Goal: Find specific page/section: Find specific page/section

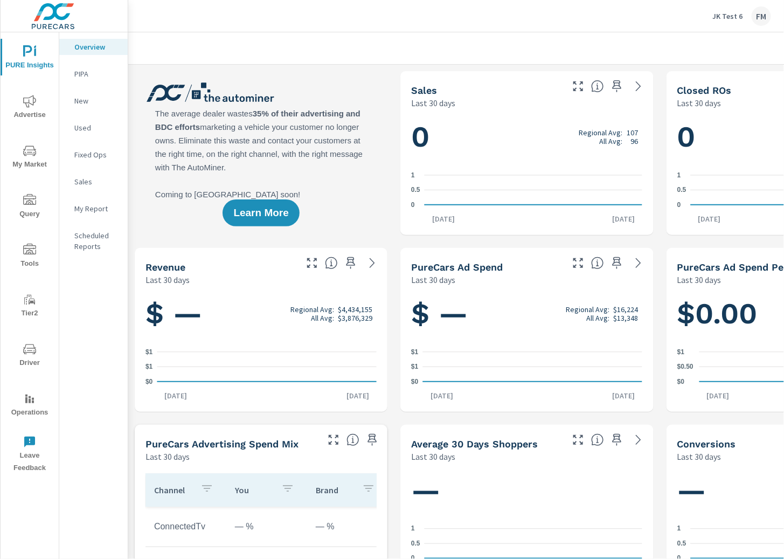
click at [38, 353] on span "Driver" at bounding box center [30, 356] width 52 height 26
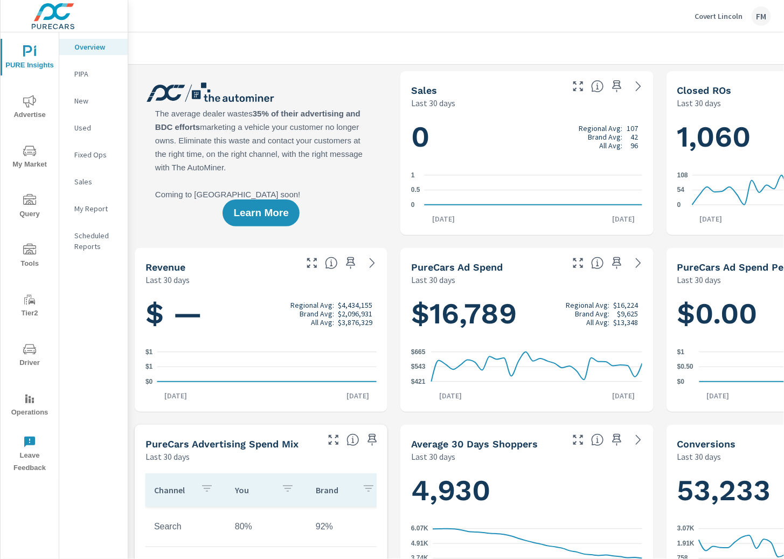
click at [83, 321] on div "Overview PIPA New Used Fixed Ops Sales My Report Scheduled Reports" at bounding box center [93, 295] width 68 height 526
click at [31, 351] on icon "nav menu" at bounding box center [29, 349] width 13 height 13
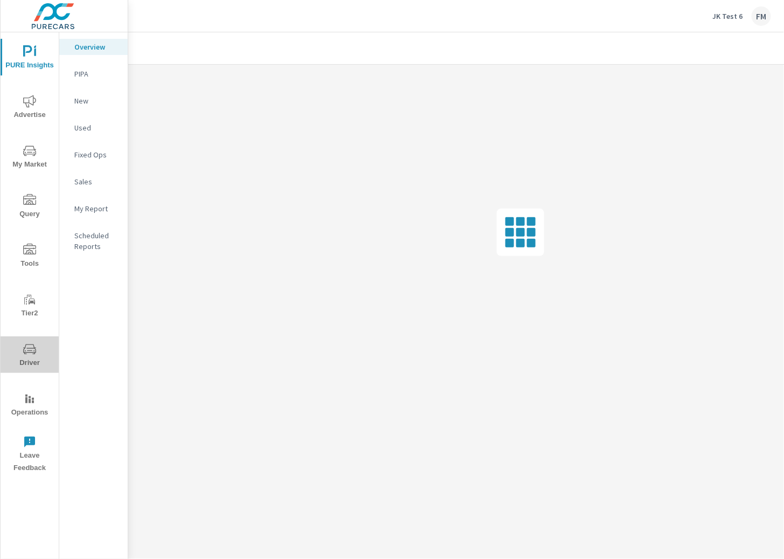
click at [24, 344] on icon "nav menu" at bounding box center [29, 349] width 13 height 13
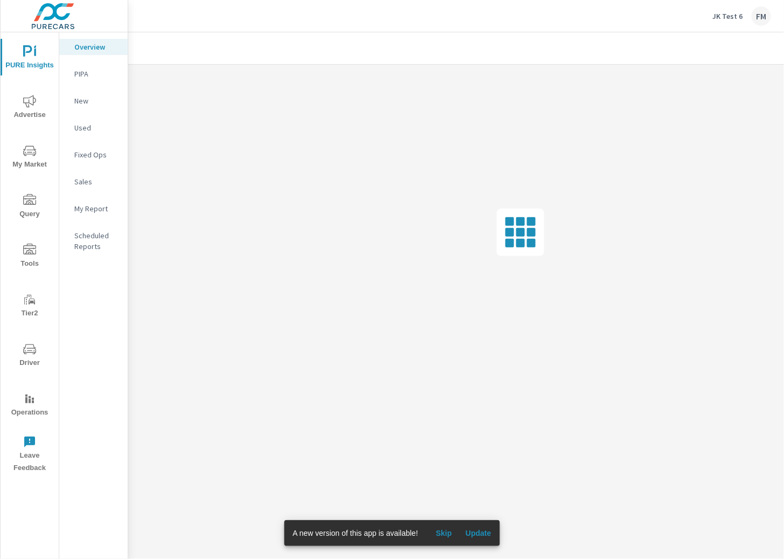
click at [30, 352] on icon "nav menu" at bounding box center [29, 349] width 13 height 13
